Goal: Communication & Community: Ask a question

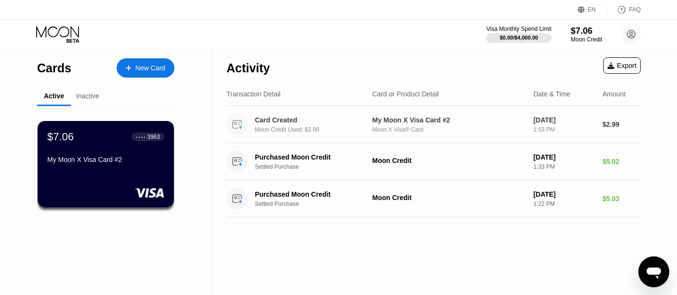
click at [554, 131] on div "1:53 PM" at bounding box center [563, 129] width 61 height 7
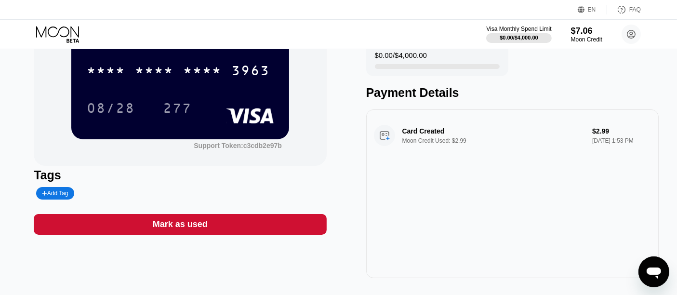
scroll to position [107, 0]
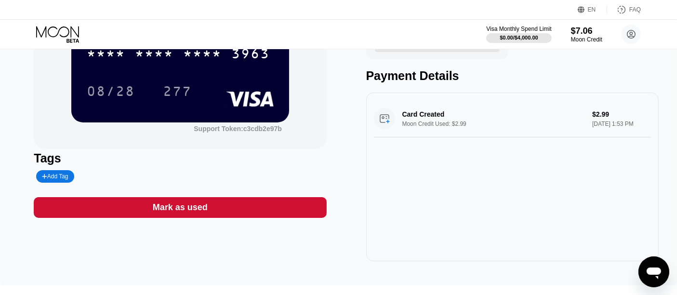
click at [272, 214] on div "Mark as used" at bounding box center [180, 207] width 293 height 21
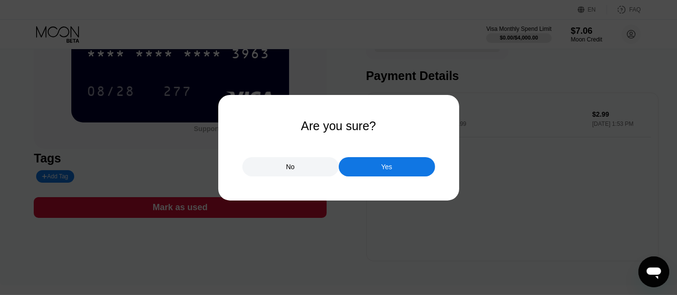
click at [372, 163] on div "Yes" at bounding box center [387, 166] width 96 height 19
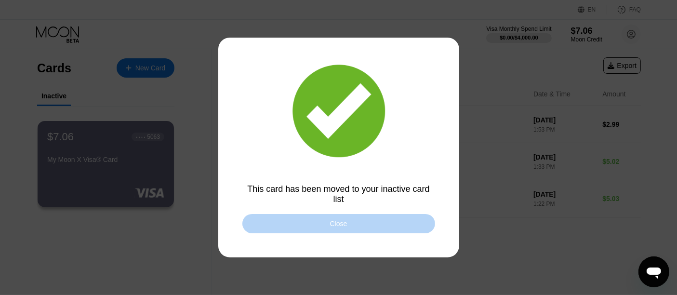
click at [369, 232] on div "Close" at bounding box center [338, 223] width 193 height 19
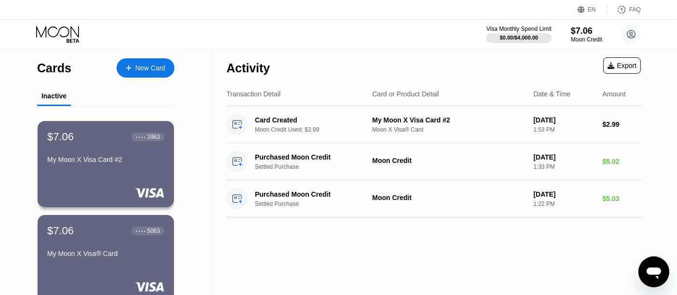
drag, startPoint x: 30, startPoint y: 97, endPoint x: 85, endPoint y: 99, distance: 55.0
click at [87, 99] on div "Cards New Card Inactive $7.06 ● ● ● ● 3963 My Moon X Visa Card #2 $7.06 ● ● ● ●…" at bounding box center [106, 190] width 212 height 282
drag, startPoint x: 42, startPoint y: 92, endPoint x: 73, endPoint y: 94, distance: 30.9
click at [73, 94] on div "Inactive" at bounding box center [105, 96] width 137 height 19
click at [152, 152] on div "$7.06 ● ● ● ● 3963 My Moon X Visa Card #2" at bounding box center [106, 148] width 118 height 37
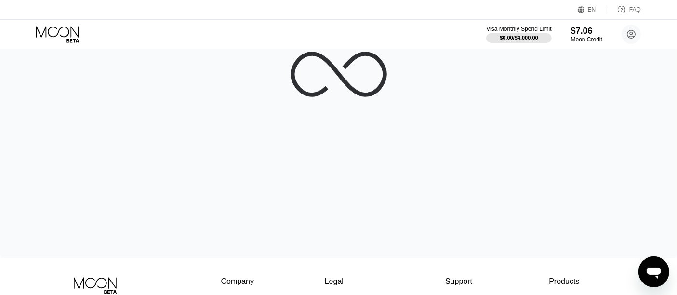
scroll to position [53, 0]
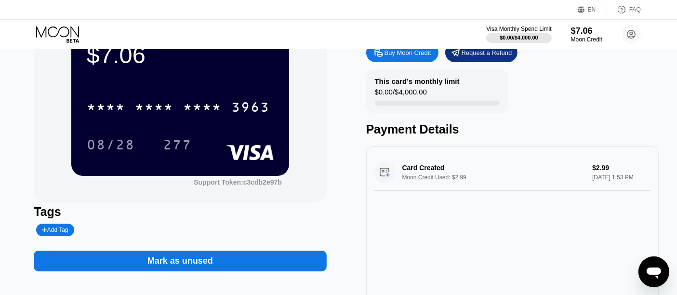
click at [219, 265] on div "Mark as unused" at bounding box center [180, 261] width 293 height 21
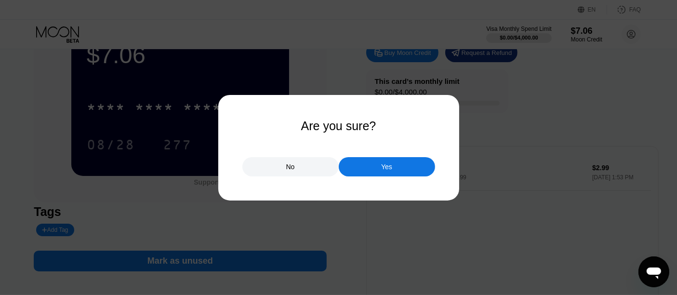
click at [403, 167] on div "Yes" at bounding box center [387, 166] width 96 height 19
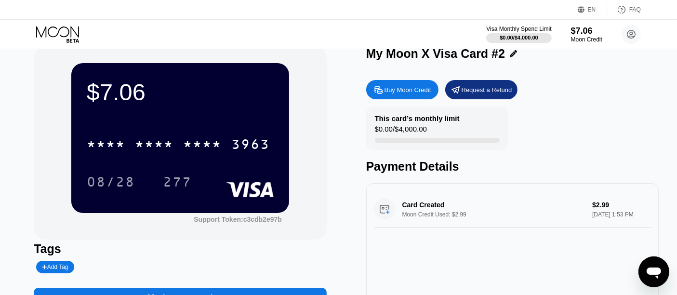
scroll to position [0, 0]
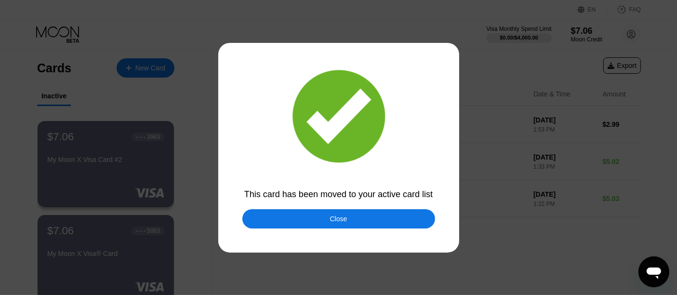
click at [391, 222] on div "Close" at bounding box center [338, 218] width 193 height 19
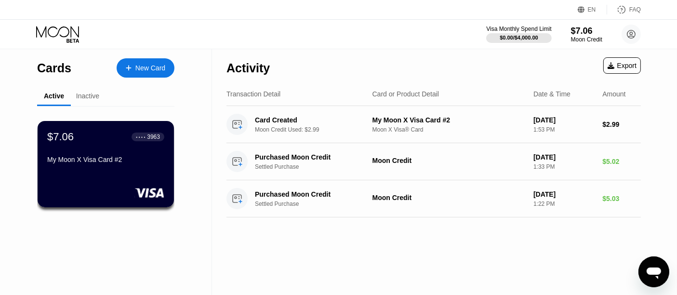
click at [614, 69] on div "Export" at bounding box center [622, 66] width 29 height 8
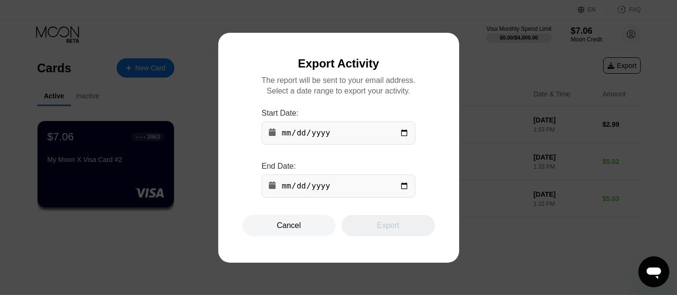
click at [384, 138] on input "date" at bounding box center [339, 132] width 154 height 23
click at [361, 152] on div "Start Date: End Date:" at bounding box center [339, 157] width 154 height 96
click at [305, 229] on div "Cancel" at bounding box center [288, 225] width 93 height 21
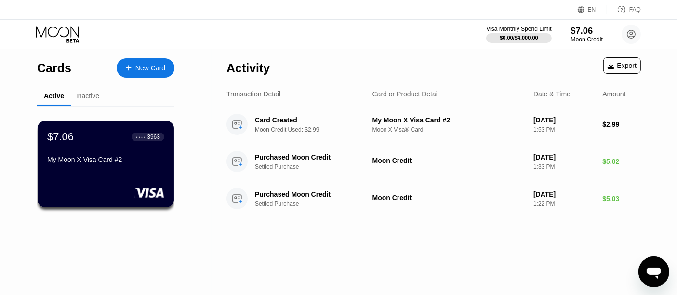
click at [568, 40] on div "Visa Monthly Spend Limit $0.00 / $4,000.00 $7.06 Moon Credit [PERSON_NAME] [EMA…" at bounding box center [563, 34] width 155 height 19
click at [575, 38] on div "Moon Credit" at bounding box center [587, 39] width 32 height 7
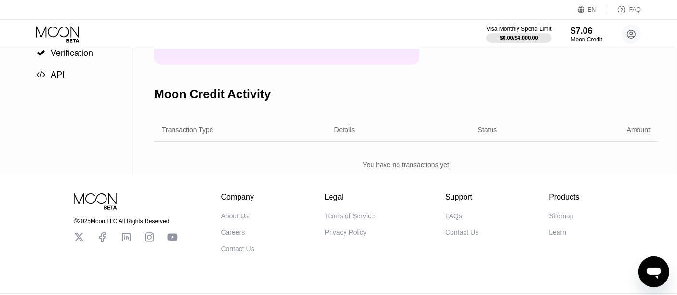
scroll to position [53, 0]
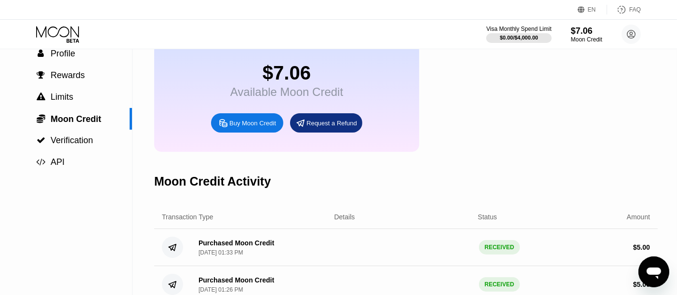
click at [349, 133] on div "Request a Refund" at bounding box center [326, 122] width 72 height 19
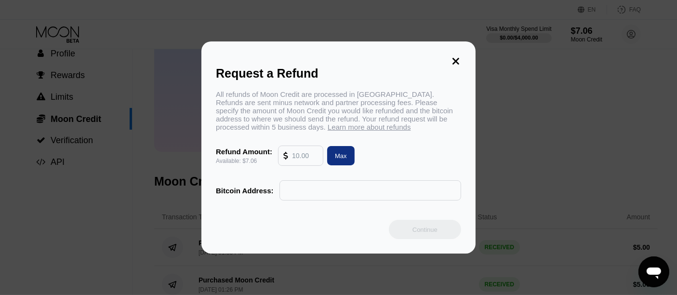
click at [337, 157] on div "Max" at bounding box center [341, 156] width 12 height 8
type input "7.06"
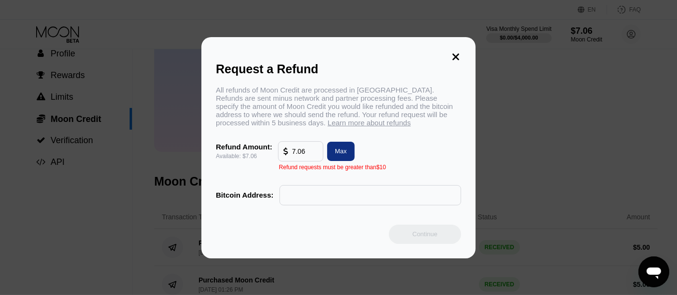
click at [312, 159] on input "7.06" at bounding box center [305, 151] width 26 height 19
drag, startPoint x: 307, startPoint y: 159, endPoint x: 280, endPoint y: 160, distance: 27.5
click at [280, 160] on div "7.06" at bounding box center [301, 151] width 44 height 19
drag, startPoint x: 318, startPoint y: 172, endPoint x: 326, endPoint y: 179, distance: 11.3
click at [325, 177] on div "All refunds of Moon Credit are processed in [GEOGRAPHIC_DATA]. Refunds are sent…" at bounding box center [338, 146] width 245 height 120
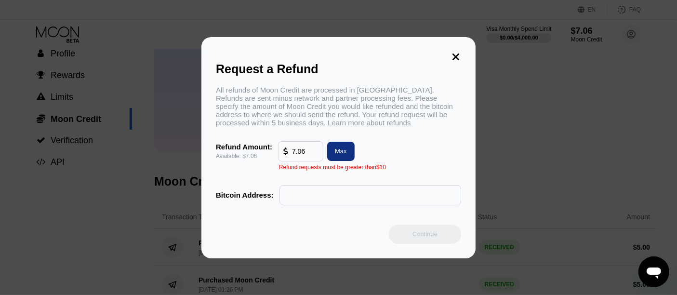
click at [337, 223] on div "Request a Refund All refunds of Moon Credit are processed in [GEOGRAPHIC_DATA].…" at bounding box center [338, 147] width 274 height 221
drag, startPoint x: 341, startPoint y: 201, endPoint x: 361, endPoint y: 169, distance: 38.8
click at [341, 201] on input "text" at bounding box center [370, 195] width 171 height 19
click at [459, 52] on icon at bounding box center [456, 57] width 11 height 11
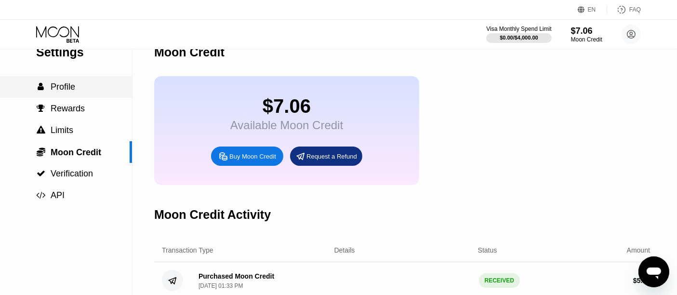
scroll to position [4, 0]
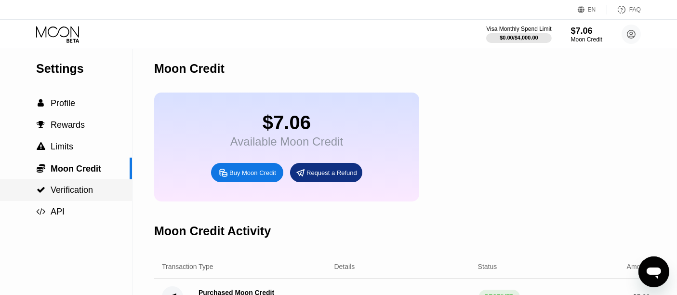
click at [84, 185] on div " Verification" at bounding box center [66, 190] width 132 height 22
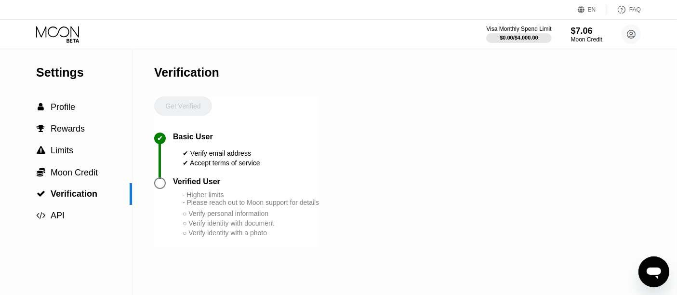
click at [642, 31] on div "Visa Monthly Spend Limit $0.00 / $4,000.00 $7.06 Moon Credit [PERSON_NAME] [EMA…" at bounding box center [338, 34] width 677 height 29
drag, startPoint x: 632, startPoint y: 35, endPoint x: 624, endPoint y: 38, distance: 8.4
click at [633, 34] on circle at bounding box center [631, 34] width 19 height 19
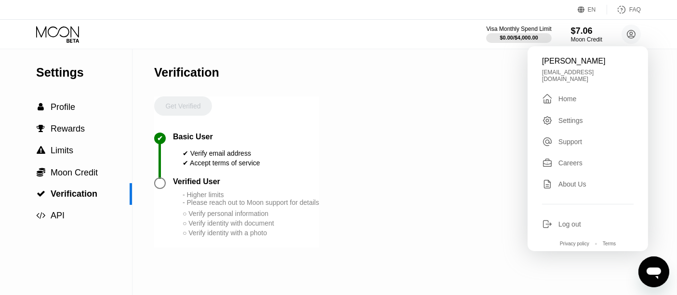
click at [550, 102] on div "" at bounding box center [547, 99] width 11 height 12
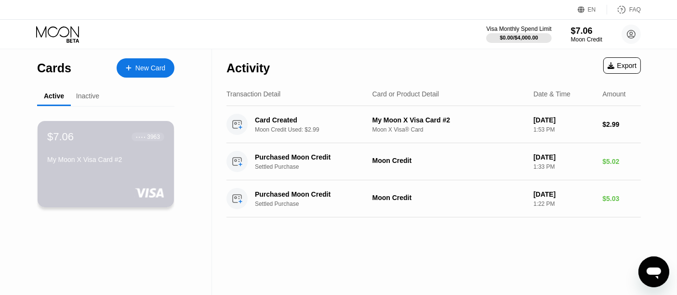
click at [101, 178] on div "$7.06 ● ● ● ● 3963 My Moon X Visa Card #2" at bounding box center [106, 164] width 136 height 86
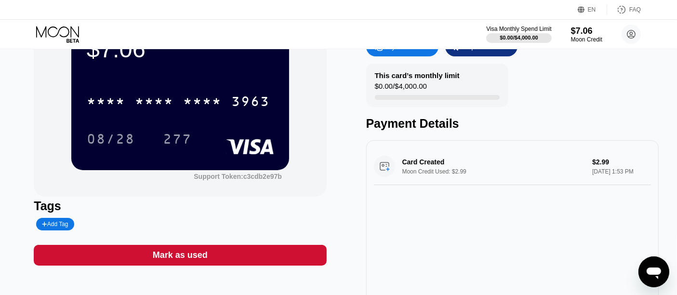
scroll to position [53, 0]
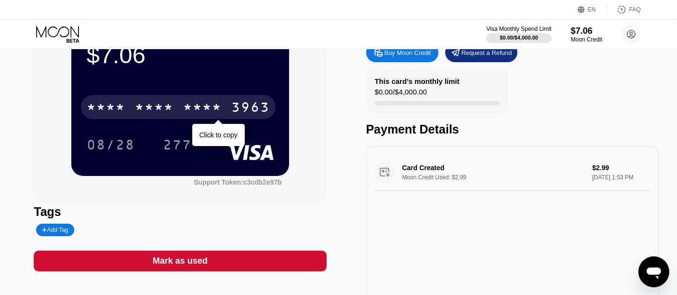
click at [267, 112] on div "3963" at bounding box center [250, 108] width 39 height 15
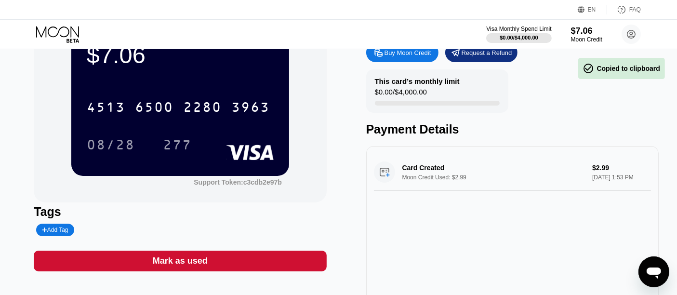
click at [259, 162] on div "$7.06 4513 6500 2280 3963 08/28 277" at bounding box center [180, 100] width 218 height 149
click at [267, 186] on div "Support Token: c3cdb2e97b" at bounding box center [238, 182] width 88 height 8
click at [269, 186] on div "Support Token: c3cdb2e97b" at bounding box center [238, 182] width 88 height 8
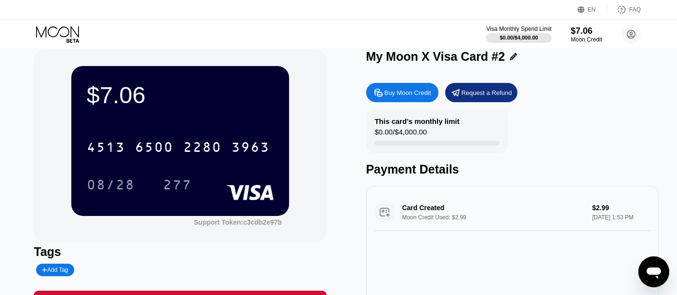
scroll to position [0, 0]
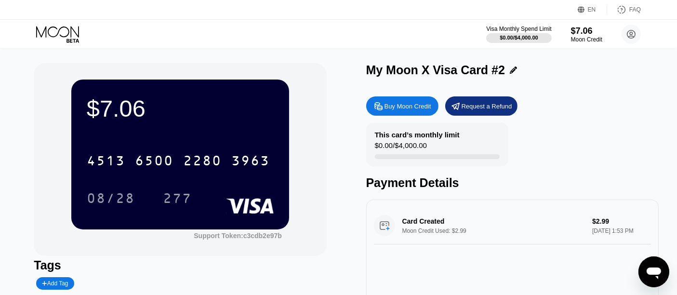
click at [415, 118] on div "Buy Moon Credit Request a Refund This card’s monthly limit $0.00 / $4,000.00 Pa…" at bounding box center [512, 230] width 293 height 277
click at [421, 106] on div "Buy Moon Credit" at bounding box center [408, 106] width 47 height 8
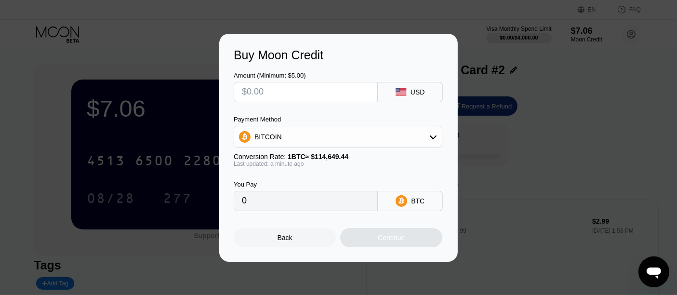
click at [454, 53] on div "Buy Moon Credit Amount (Minimum: $5.00) USD Payment Method BITCOIN Conversion R…" at bounding box center [338, 148] width 239 height 228
click at [665, 90] on div "Buy Moon Credit Amount (Minimum: $5.00) USD Payment Method BITCOIN Conversion R…" at bounding box center [338, 148] width 677 height 228
click at [482, 27] on div at bounding box center [342, 147] width 685 height 295
click at [294, 236] on div "Back" at bounding box center [285, 237] width 102 height 19
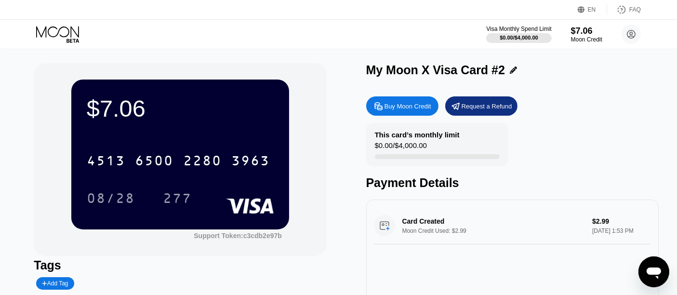
click at [659, 274] on icon "Open messaging window" at bounding box center [653, 271] width 17 height 17
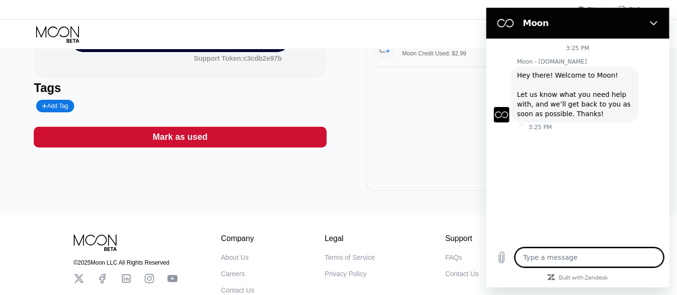
type textarea "x"
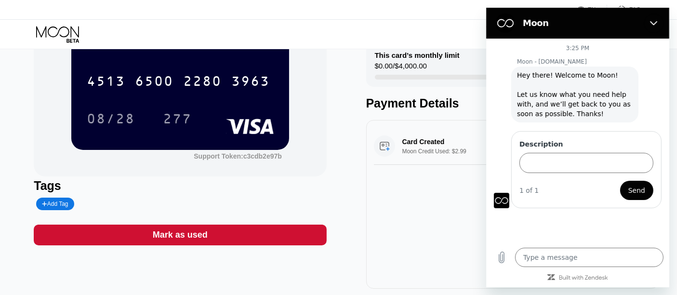
scroll to position [53, 0]
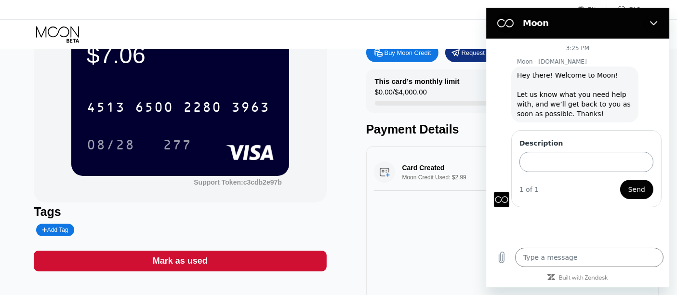
click at [551, 160] on input "Description" at bounding box center [586, 162] width 134 height 20
type input "hi"
click at [620, 180] on button "Send" at bounding box center [636, 189] width 33 height 19
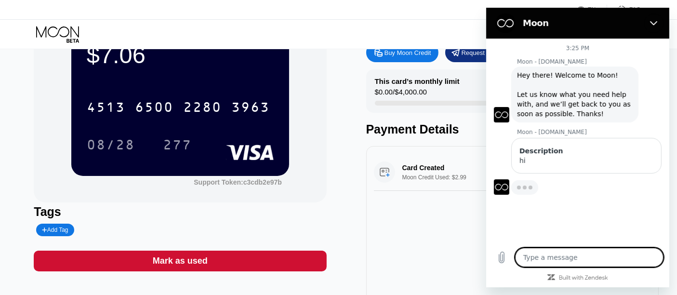
type textarea "x"
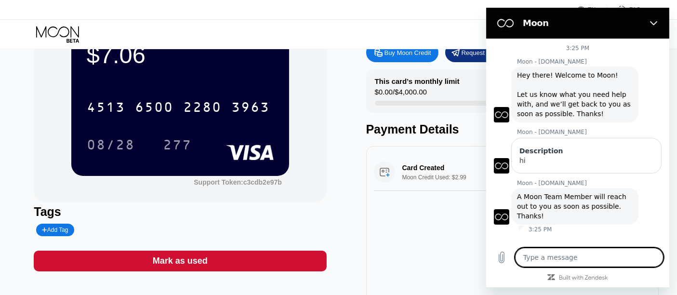
paste textarea "Why can’t I make a purchase?"
type textarea "Why can’t I make a purchase?"
type textarea "x"
type textarea "Why can’t I make a purchase?"
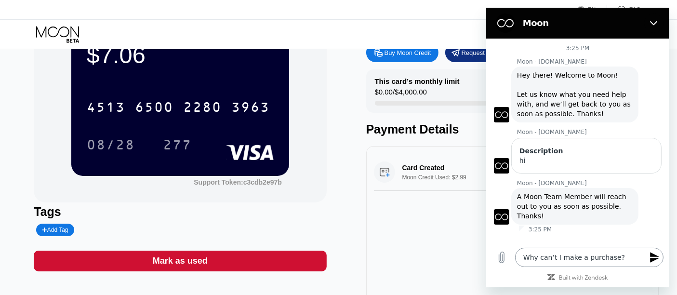
click at [657, 257] on icon "Send message" at bounding box center [655, 258] width 12 height 12
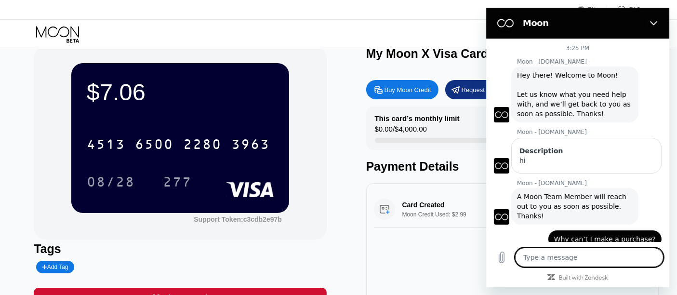
scroll to position [0, 0]
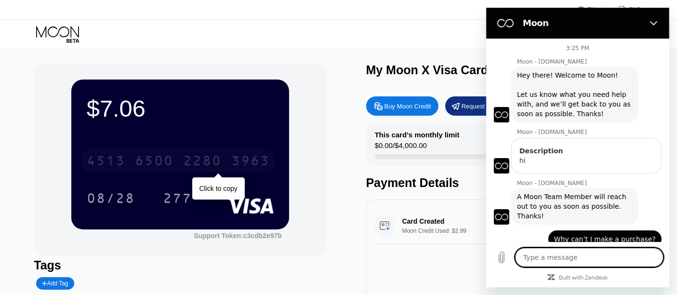
click at [216, 163] on div "2280" at bounding box center [202, 161] width 39 height 15
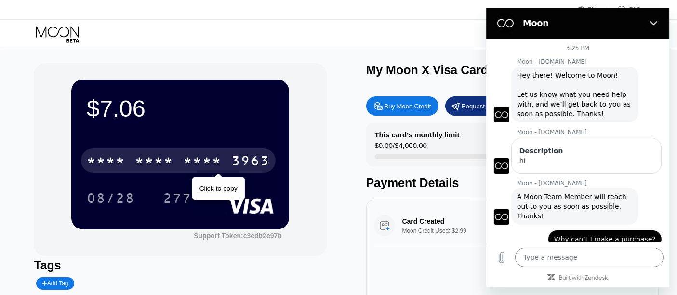
click at [218, 166] on div "* * * *" at bounding box center [202, 161] width 39 height 15
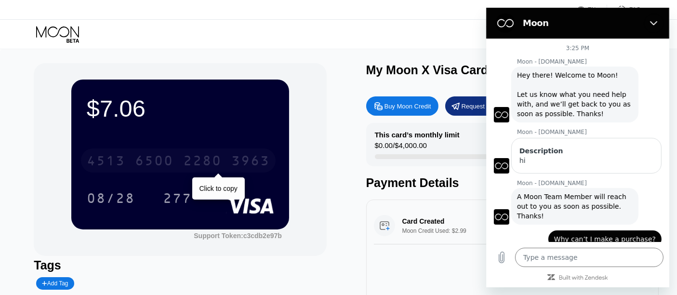
click at [183, 164] on div "[CREDIT_CARD_NUMBER]" at bounding box center [178, 160] width 195 height 24
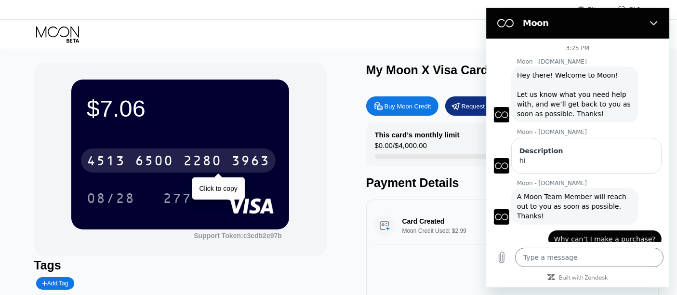
click at [183, 164] on div "[CREDIT_CARD_NUMBER]" at bounding box center [178, 160] width 195 height 24
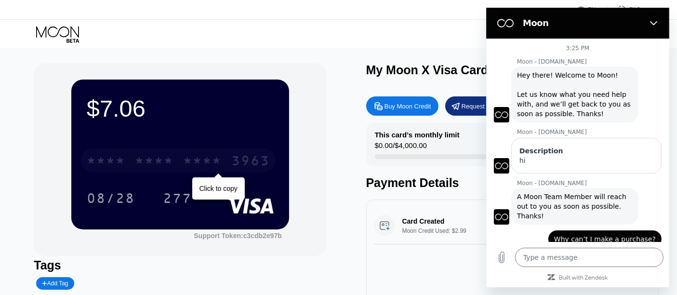
click at [191, 162] on div "* * * *" at bounding box center [202, 161] width 39 height 15
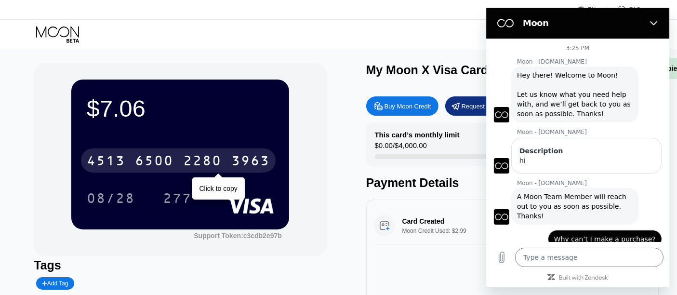
drag, startPoint x: 217, startPoint y: 164, endPoint x: 206, endPoint y: 186, distance: 25.0
click at [190, 169] on div "2280" at bounding box center [202, 161] width 39 height 15
click at [178, 165] on div "[CREDIT_CARD_NUMBER]" at bounding box center [178, 160] width 195 height 24
click at [171, 163] on div "6500" at bounding box center [154, 161] width 39 height 15
click at [171, 163] on div "* * * *" at bounding box center [154, 161] width 39 height 15
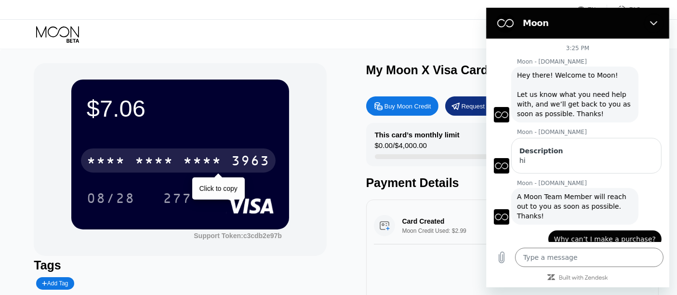
click at [231, 162] on div "3963" at bounding box center [250, 161] width 39 height 15
click at [166, 160] on div "* * * *" at bounding box center [154, 161] width 39 height 15
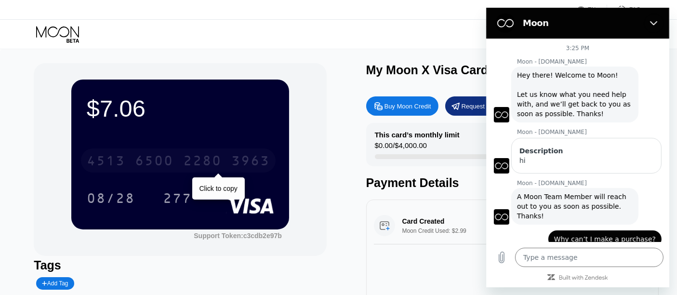
click at [205, 166] on div "2280" at bounding box center [202, 161] width 39 height 15
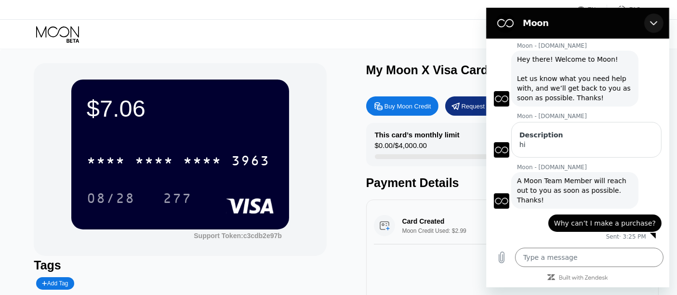
click at [657, 22] on button "Close" at bounding box center [653, 22] width 19 height 19
type textarea "x"
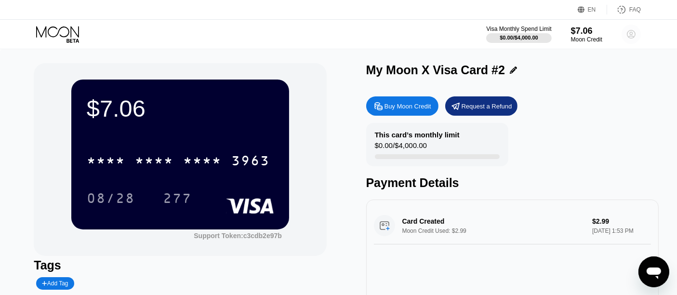
click at [626, 32] on circle at bounding box center [631, 34] width 19 height 19
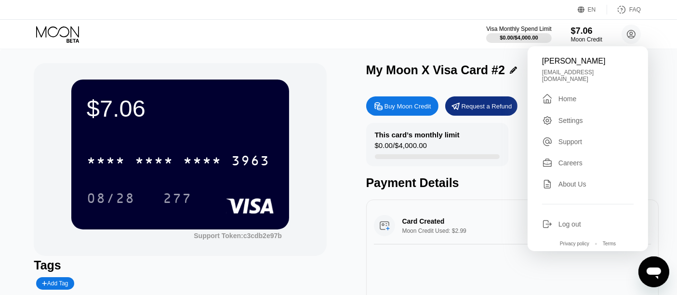
click at [567, 167] on div "Careers" at bounding box center [571, 163] width 24 height 8
